Goal: Browse casually: Explore the website without a specific task or goal

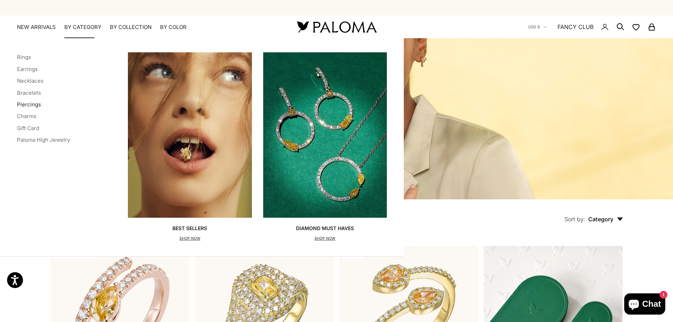
click at [28, 106] on link "Piercings" at bounding box center [29, 104] width 24 height 7
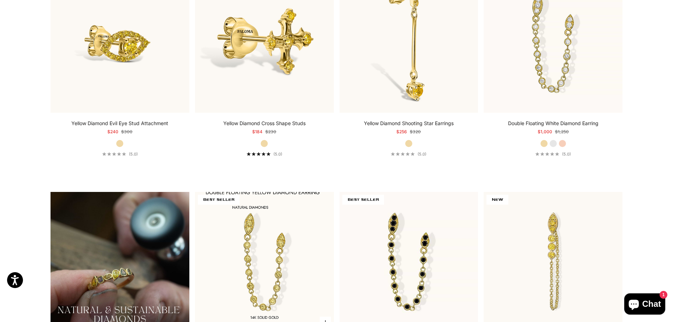
scroll to position [453, 0]
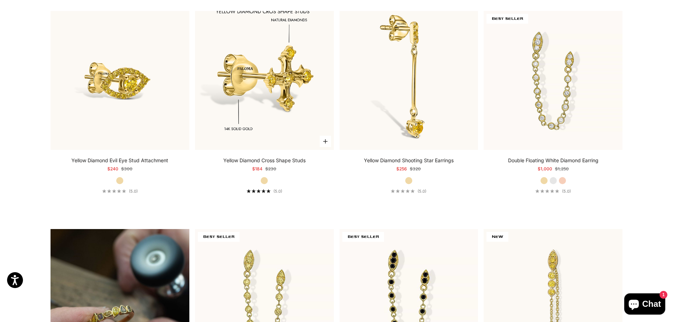
click at [267, 87] on img at bounding box center [264, 80] width 139 height 139
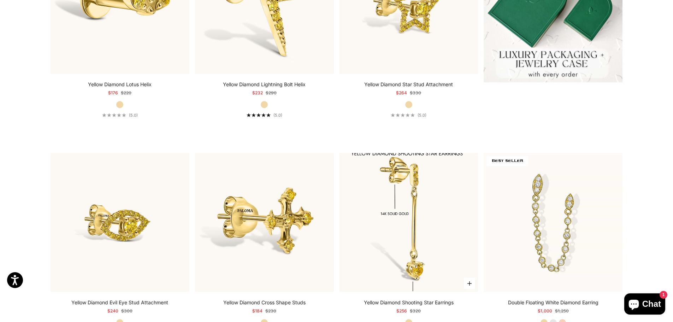
scroll to position [311, 0]
click at [392, 228] on img at bounding box center [409, 222] width 139 height 139
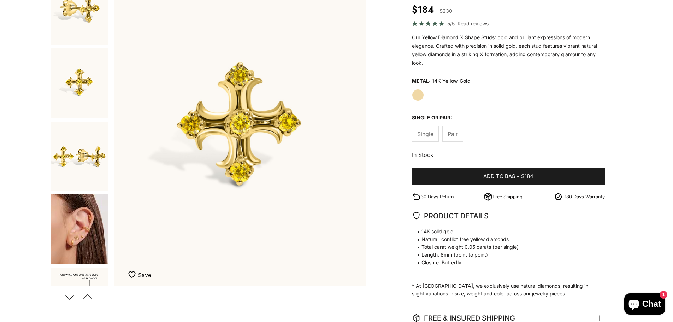
scroll to position [106, 0]
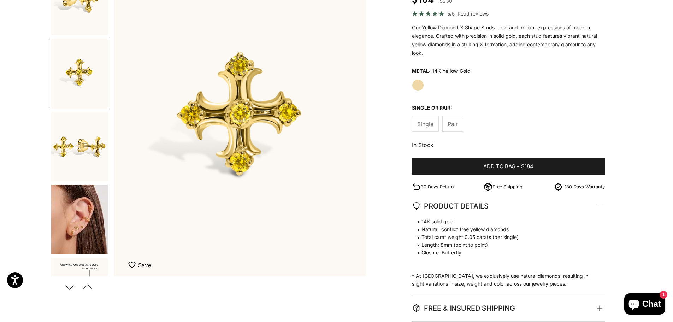
click at [77, 223] on img "Go to item 4" at bounding box center [79, 219] width 57 height 70
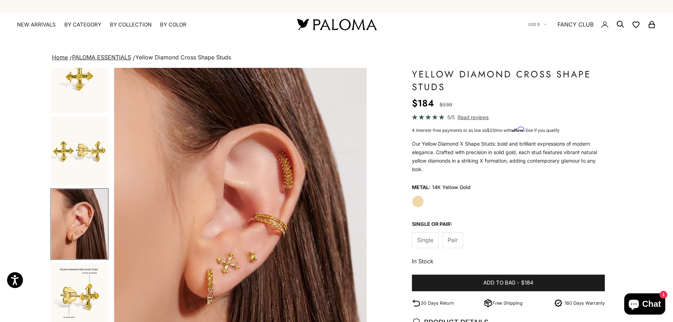
scroll to position [0, 0]
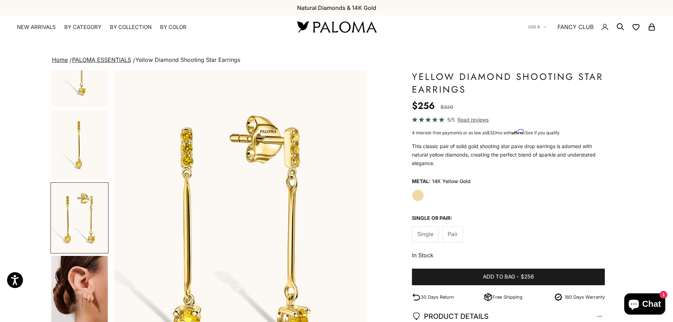
scroll to position [106, 0]
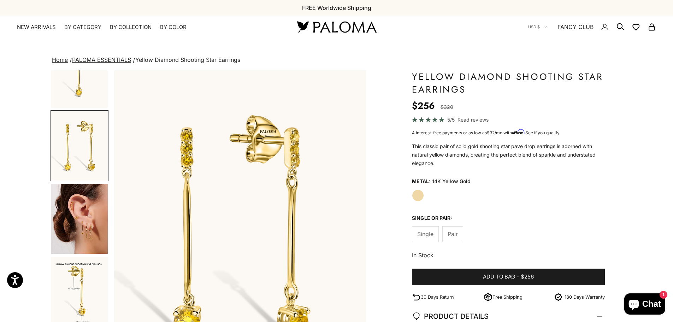
click at [84, 231] on img "Go to item 4" at bounding box center [79, 219] width 57 height 70
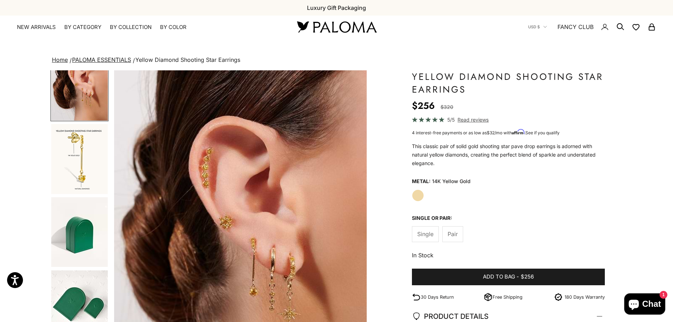
scroll to position [240, 0]
click at [74, 154] on img "Go to item 5" at bounding box center [79, 159] width 57 height 70
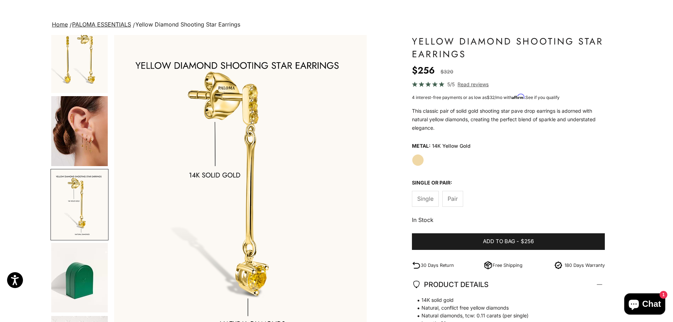
scroll to position [136, 0]
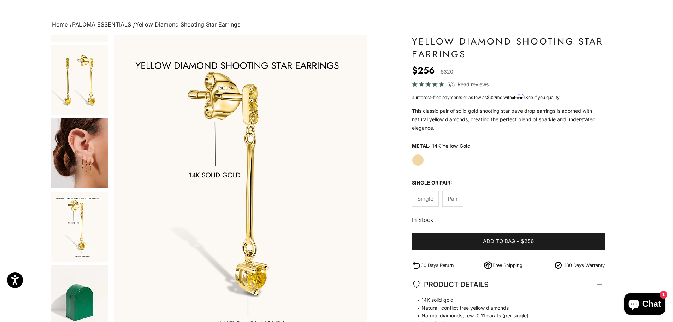
click at [85, 161] on img "Go to item 4" at bounding box center [79, 153] width 57 height 70
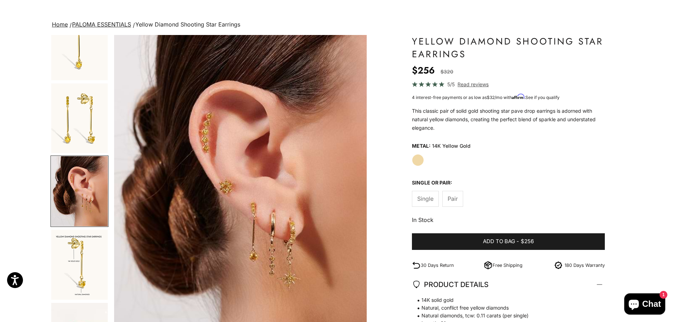
click at [86, 245] on img "Go to item 5" at bounding box center [79, 265] width 57 height 70
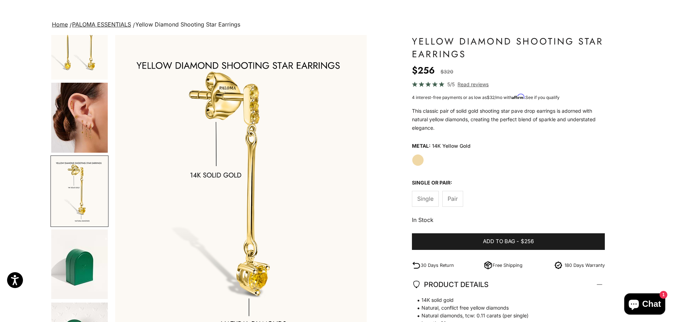
scroll to position [0, 1044]
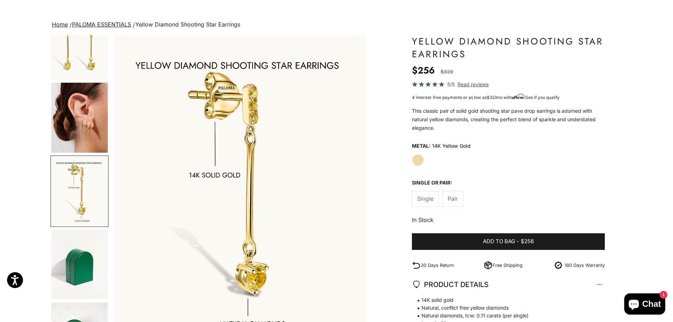
click at [81, 118] on img "Go to item 4" at bounding box center [79, 118] width 57 height 70
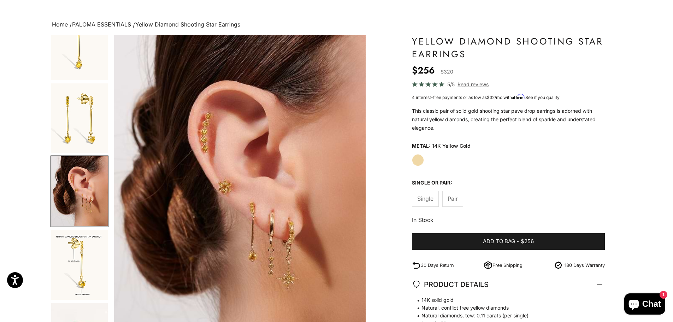
scroll to position [0, 783]
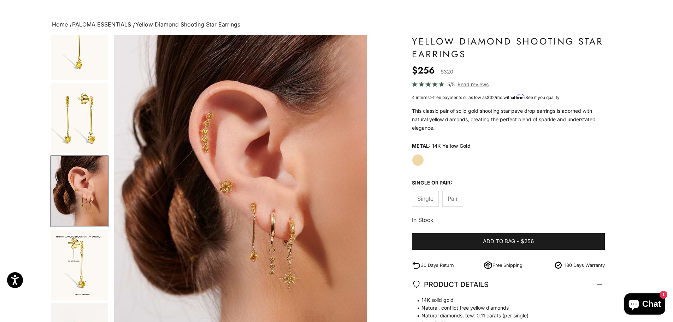
click at [81, 124] on img "Go to item 3" at bounding box center [79, 118] width 57 height 70
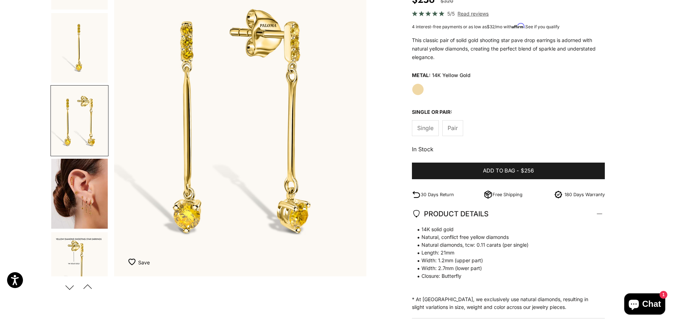
click at [98, 200] on img "Go to item 4" at bounding box center [79, 194] width 57 height 70
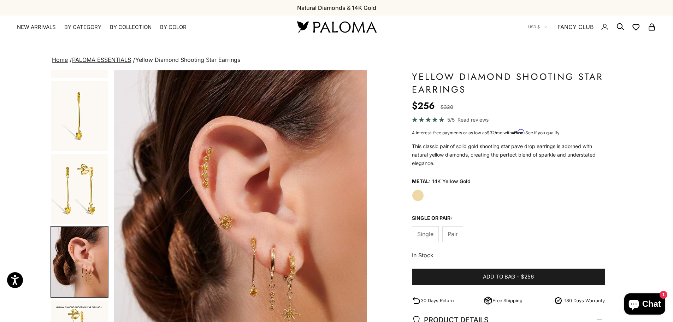
click at [65, 77] on product-gallery-navigation at bounding box center [80, 226] width 58 height 312
click at [95, 133] on img "Go to item 2" at bounding box center [79, 116] width 57 height 70
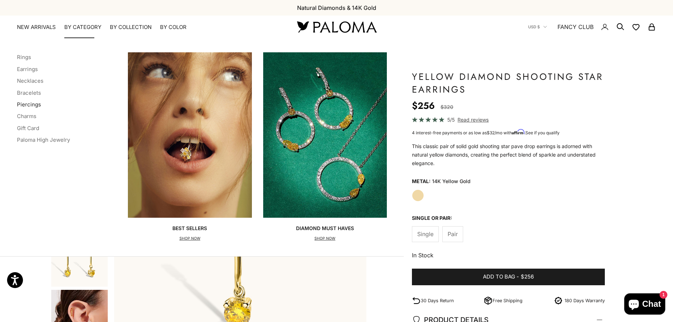
click at [29, 106] on link "Piercings" at bounding box center [29, 104] width 24 height 7
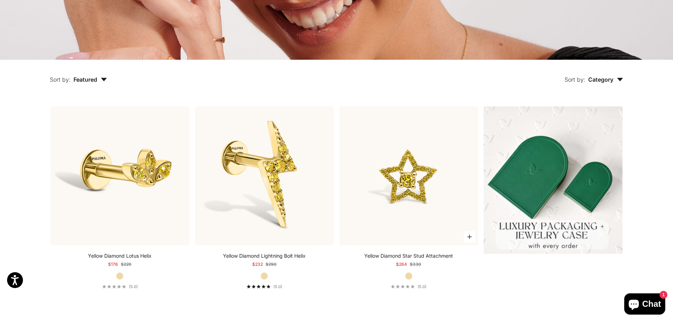
scroll to position [141, 0]
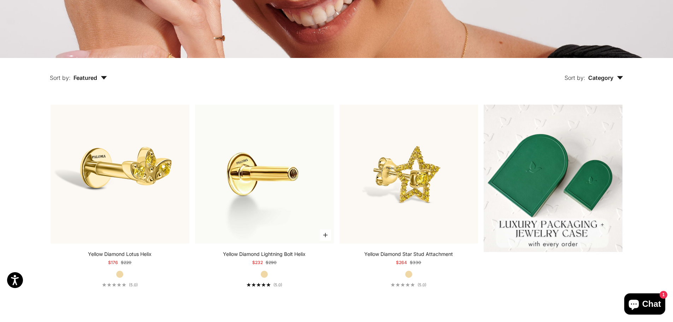
click at [287, 192] on img at bounding box center [264, 174] width 139 height 139
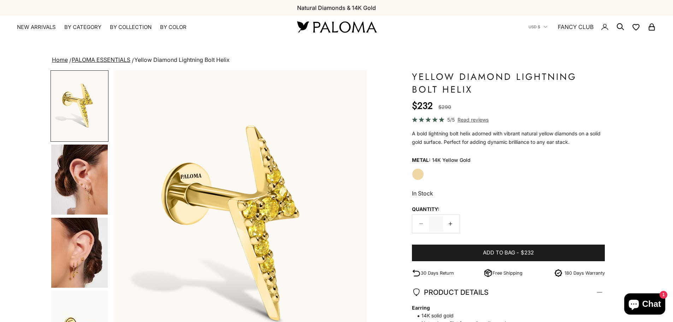
click at [75, 195] on img "Go to item 3" at bounding box center [79, 180] width 57 height 70
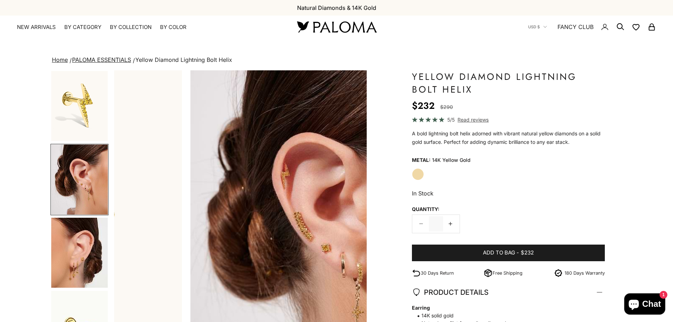
scroll to position [0, 261]
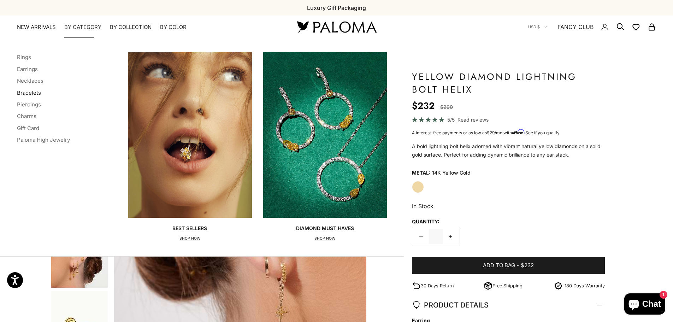
click at [36, 92] on link "Bracelets" at bounding box center [29, 92] width 24 height 7
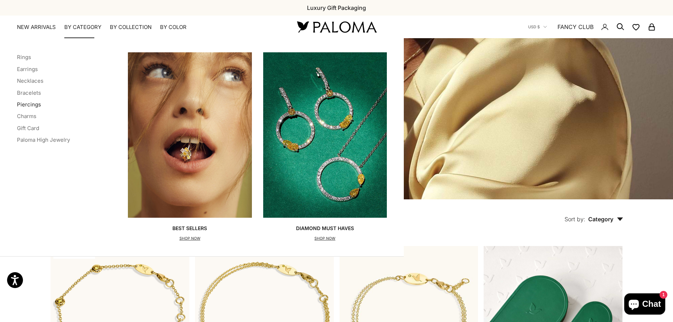
click at [30, 105] on link "Piercings" at bounding box center [29, 104] width 24 height 7
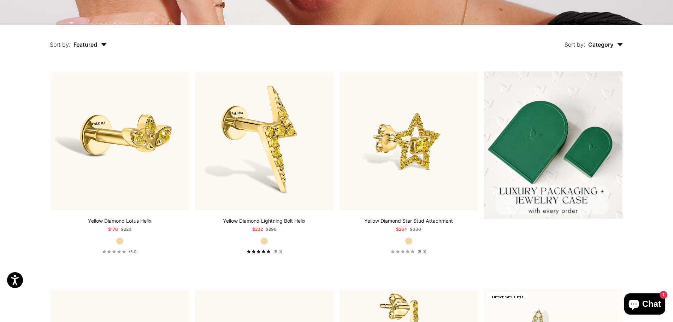
scroll to position [247, 0]
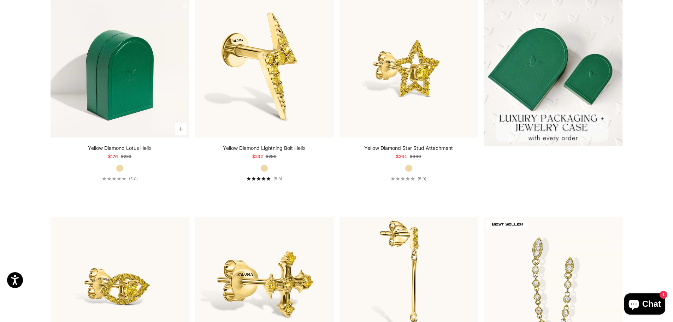
click at [105, 92] on img at bounding box center [120, 68] width 139 height 139
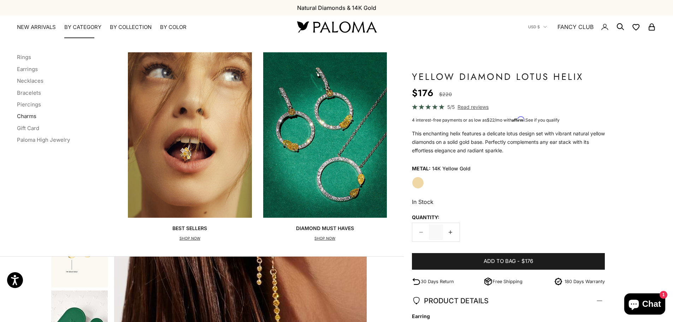
click at [23, 114] on link "Charms" at bounding box center [26, 116] width 19 height 7
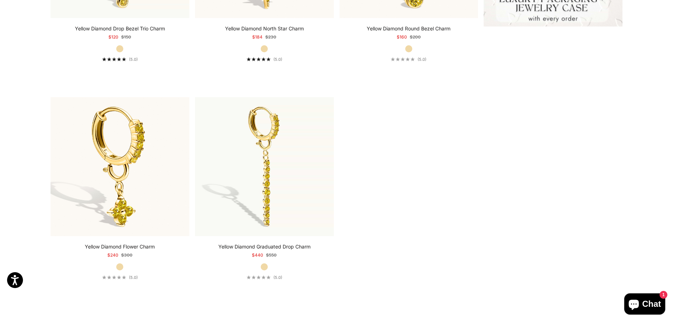
scroll to position [318, 0]
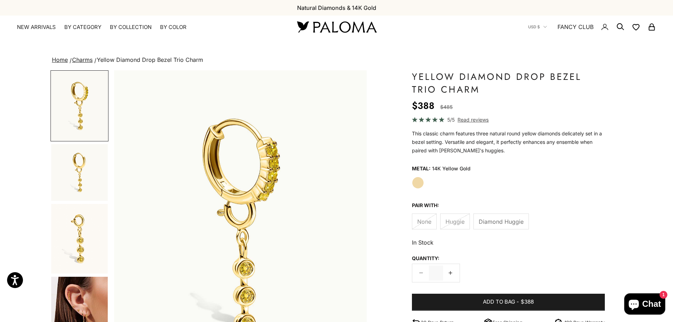
click at [94, 176] on img "Go to item 2" at bounding box center [79, 172] width 57 height 57
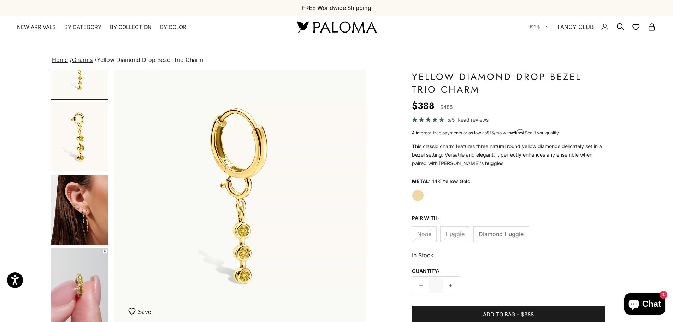
scroll to position [106, 0]
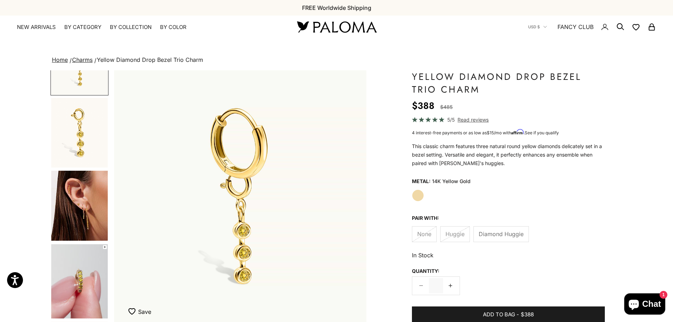
click at [91, 206] on img "Go to item 4" at bounding box center [79, 206] width 57 height 70
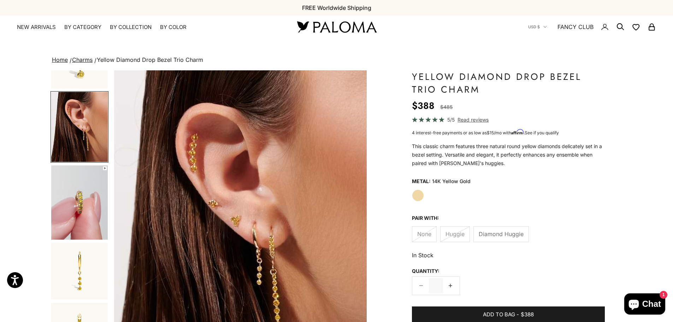
scroll to position [297, 0]
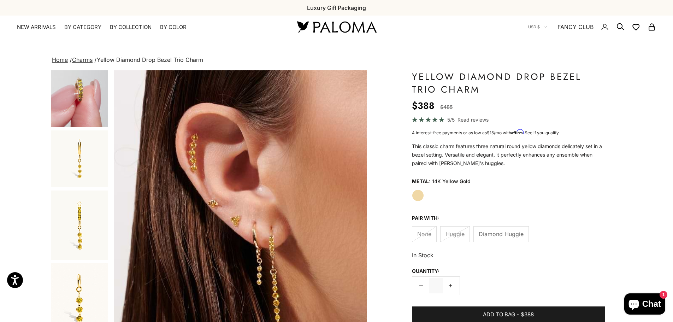
click at [82, 178] on img "Go to item 6" at bounding box center [79, 158] width 57 height 57
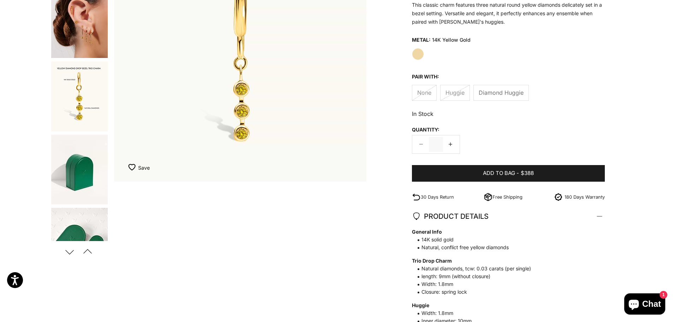
scroll to position [512, 0]
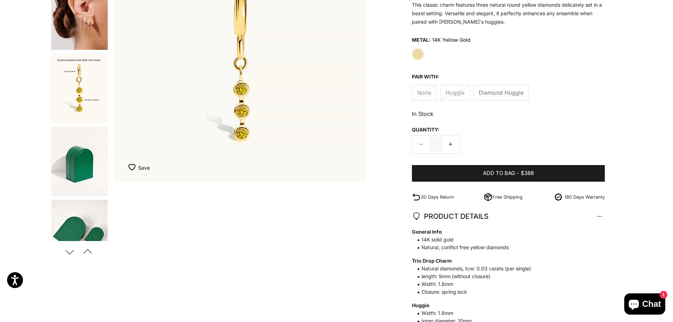
click at [92, 109] on img "Go to item 10" at bounding box center [79, 88] width 57 height 70
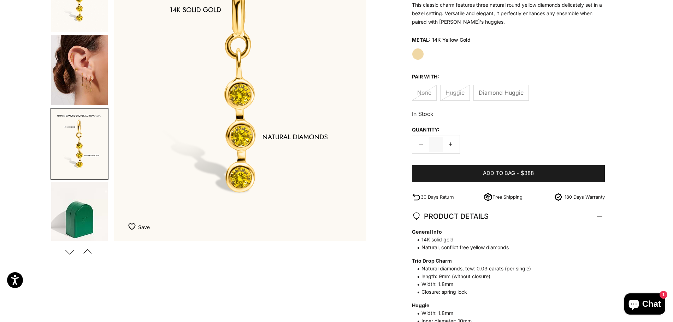
scroll to position [445, 0]
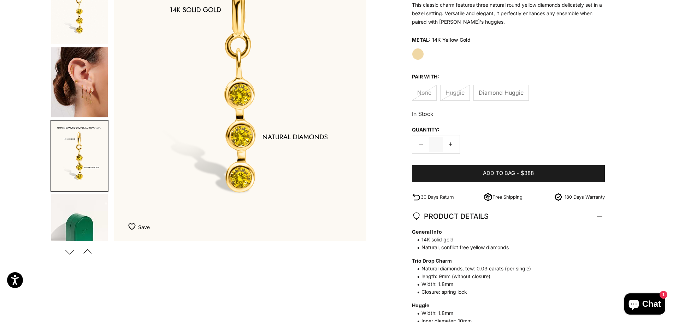
click at [82, 95] on img "Go to item 9" at bounding box center [79, 82] width 57 height 70
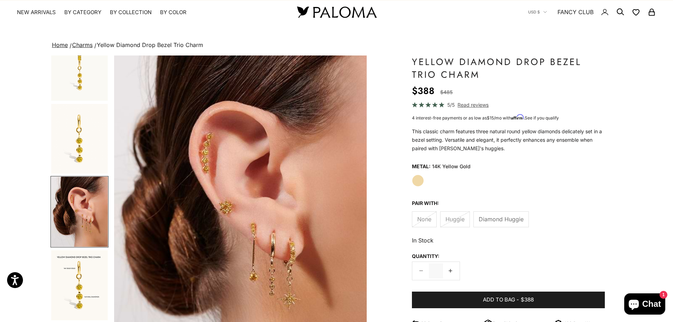
scroll to position [0, 0]
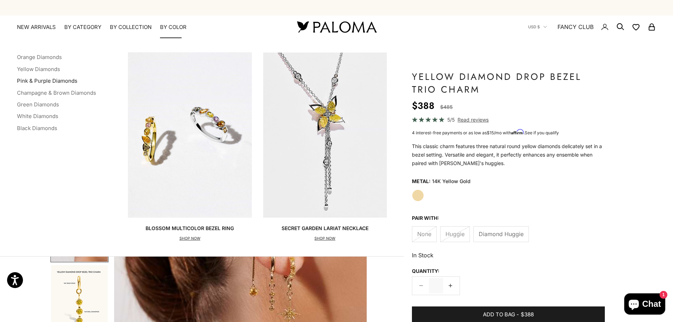
click at [36, 80] on link "Pink & Purple Diamonds" at bounding box center [47, 80] width 60 height 7
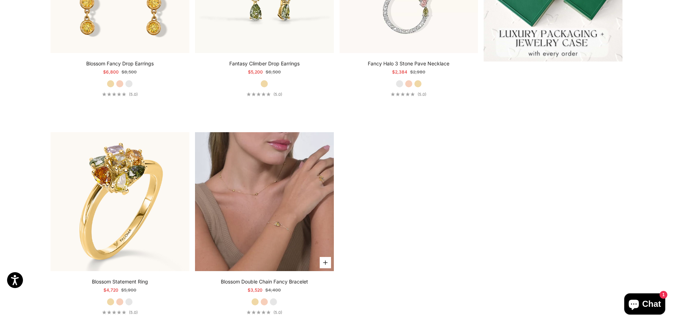
scroll to position [353, 0]
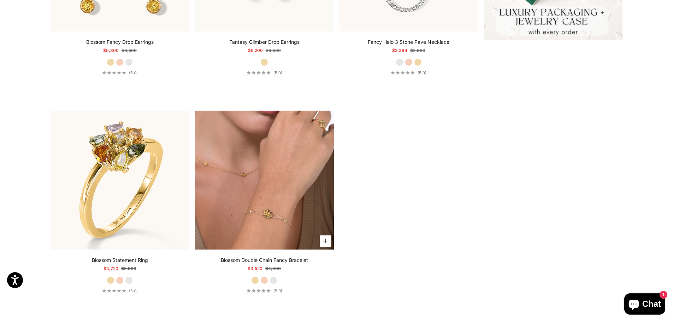
click at [311, 176] on video "#YellowGold\a#RoseGold\a#WhiteGold" at bounding box center [264, 180] width 139 height 139
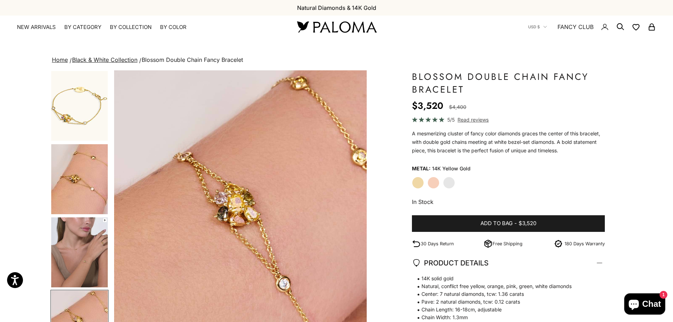
click at [88, 169] on img "Go to item 4" at bounding box center [79, 179] width 57 height 70
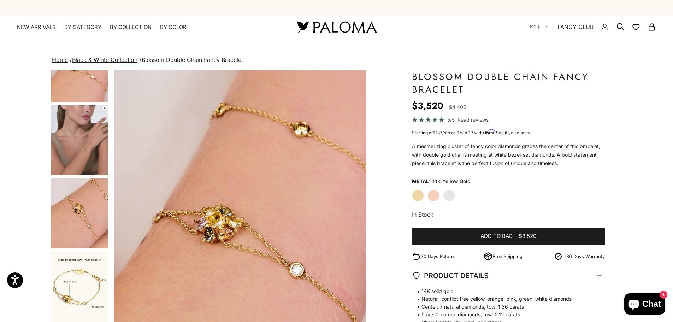
scroll to position [177, 0]
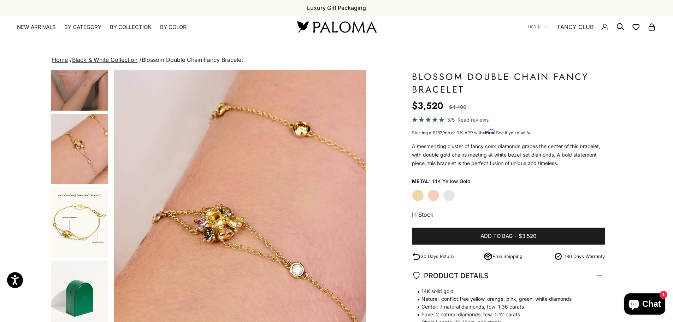
click at [94, 228] on img "Go to item 7" at bounding box center [79, 222] width 57 height 70
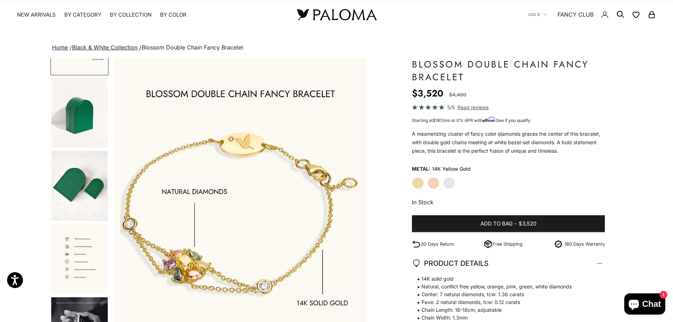
scroll to position [0, 0]
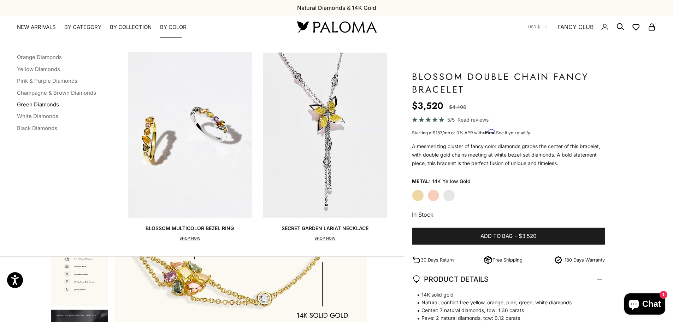
click at [47, 104] on link "Green Diamonds" at bounding box center [38, 104] width 42 height 7
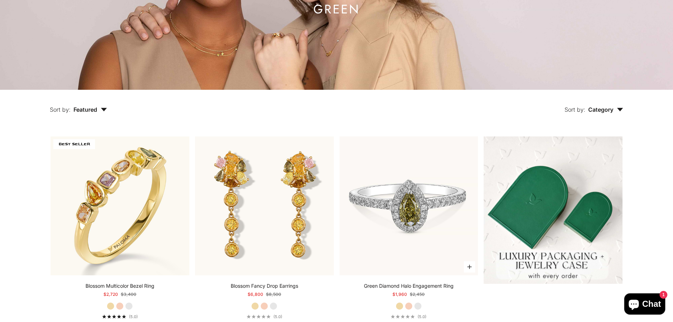
scroll to position [141, 0]
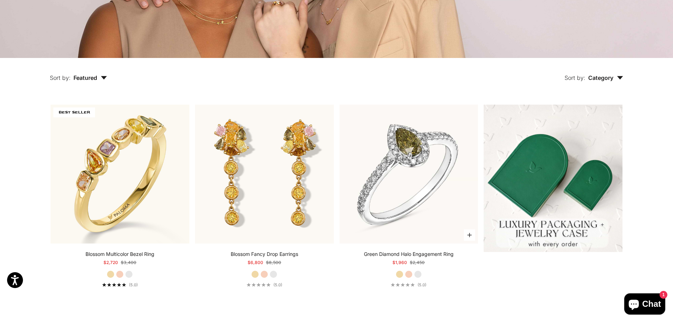
click at [401, 272] on label "Yellow Gold" at bounding box center [400, 274] width 8 height 8
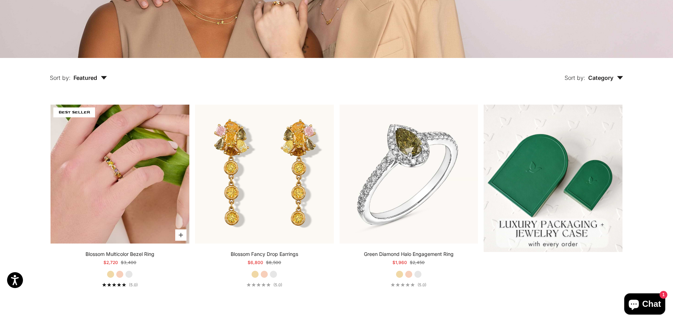
click at [106, 170] on img at bounding box center [120, 174] width 139 height 139
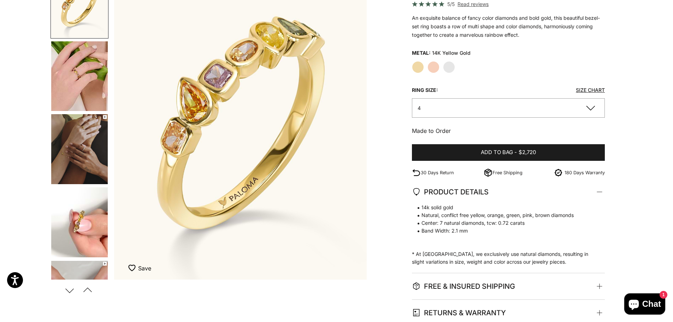
scroll to position [106, 0]
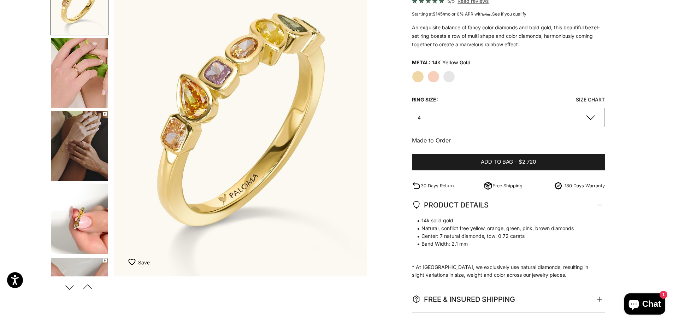
click at [80, 207] on img "Go to item 7" at bounding box center [79, 219] width 57 height 70
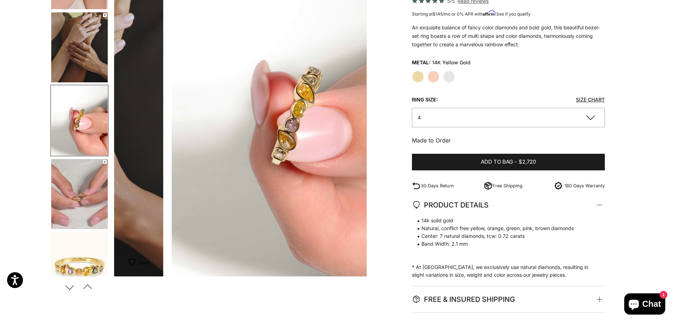
scroll to position [0, 783]
